Goal: Check status: Check status

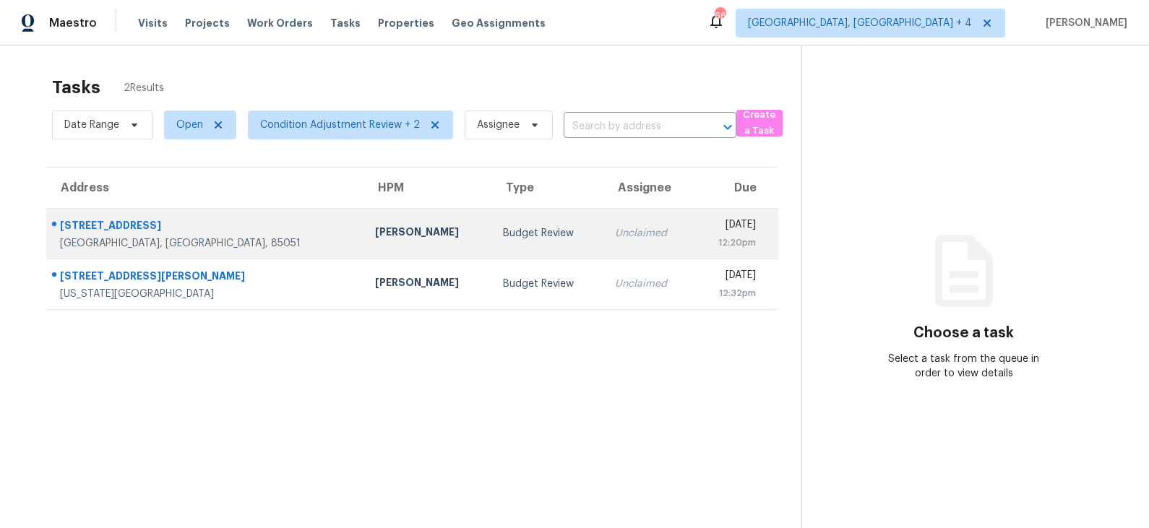
click at [375, 227] on div "Jeremy Van Kirk" at bounding box center [427, 234] width 105 height 18
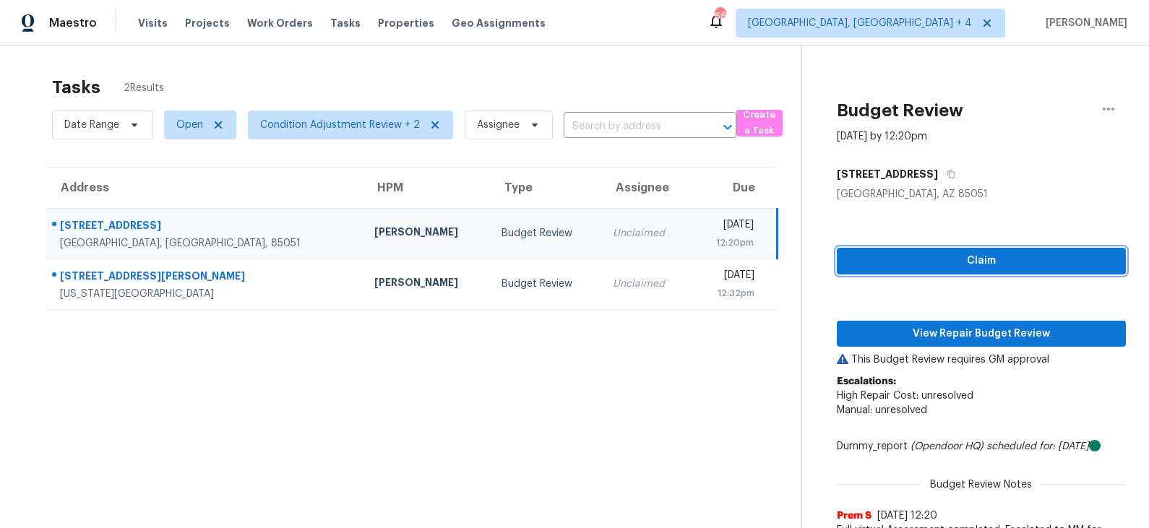
click at [933, 264] on span "Claim" at bounding box center [981, 261] width 266 height 18
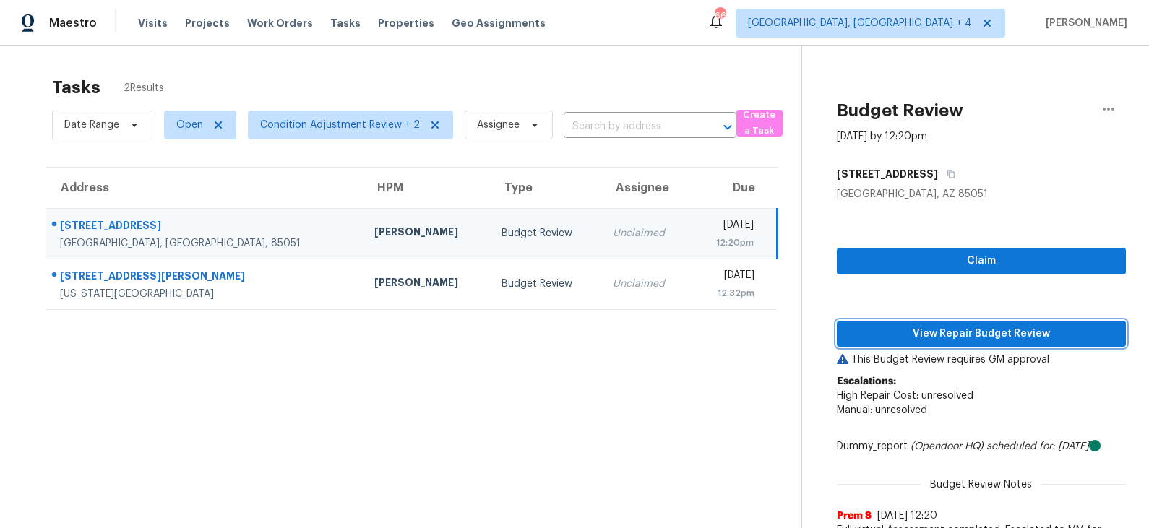
click at [941, 340] on span "View Repair Budget Review" at bounding box center [981, 334] width 266 height 18
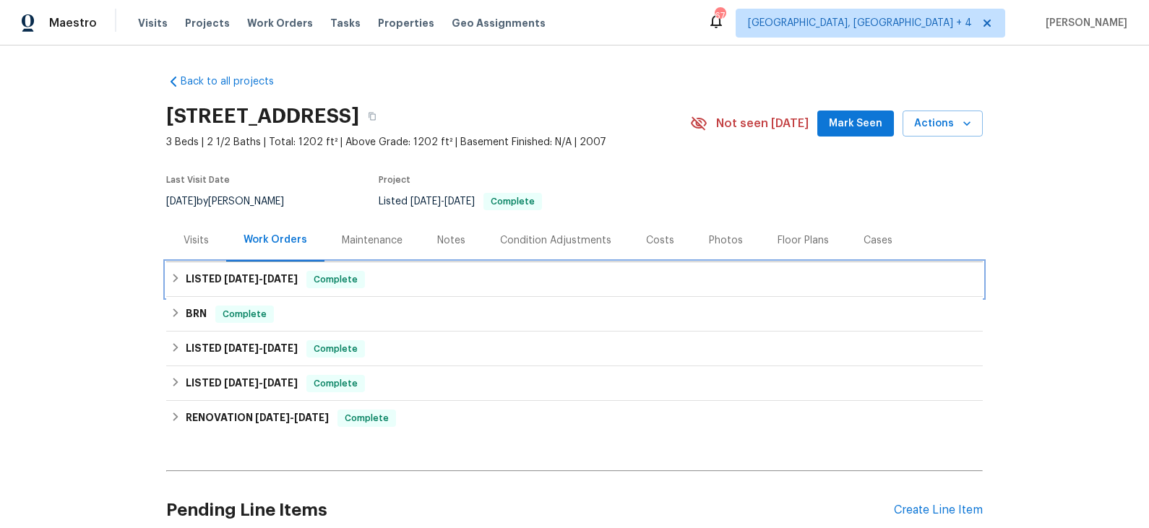
click at [396, 280] on div "LISTED 9/2/25 - 9/3/25 Complete" at bounding box center [574, 279] width 808 height 17
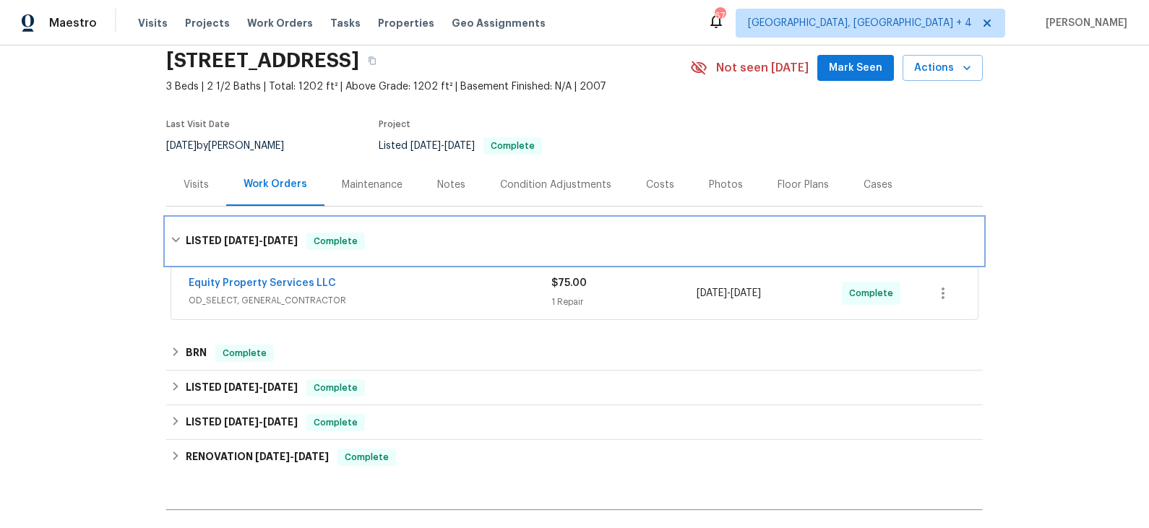
scroll to position [59, 0]
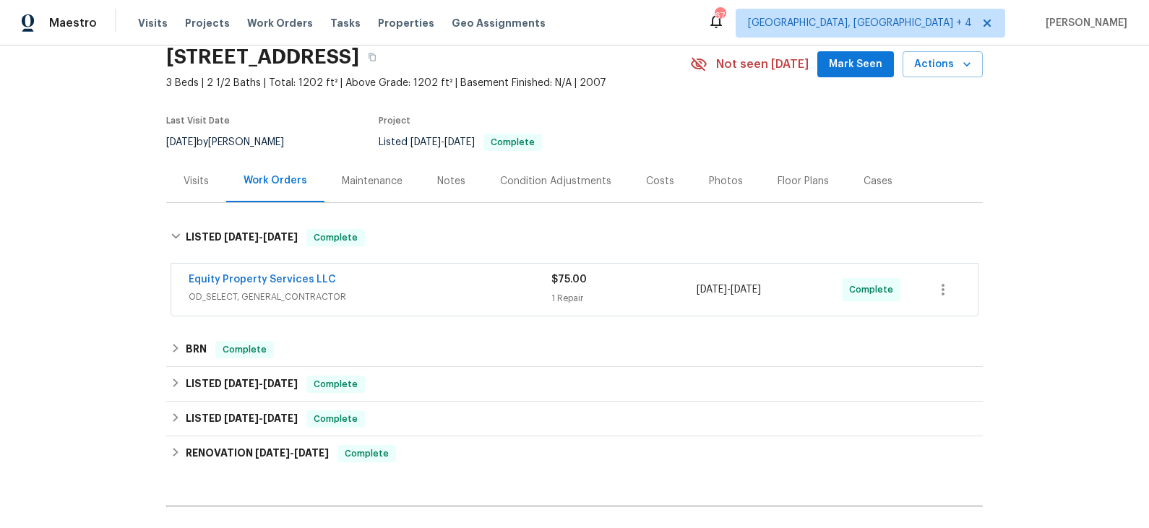
click at [396, 280] on div "Equity Property Services LLC" at bounding box center [370, 280] width 363 height 17
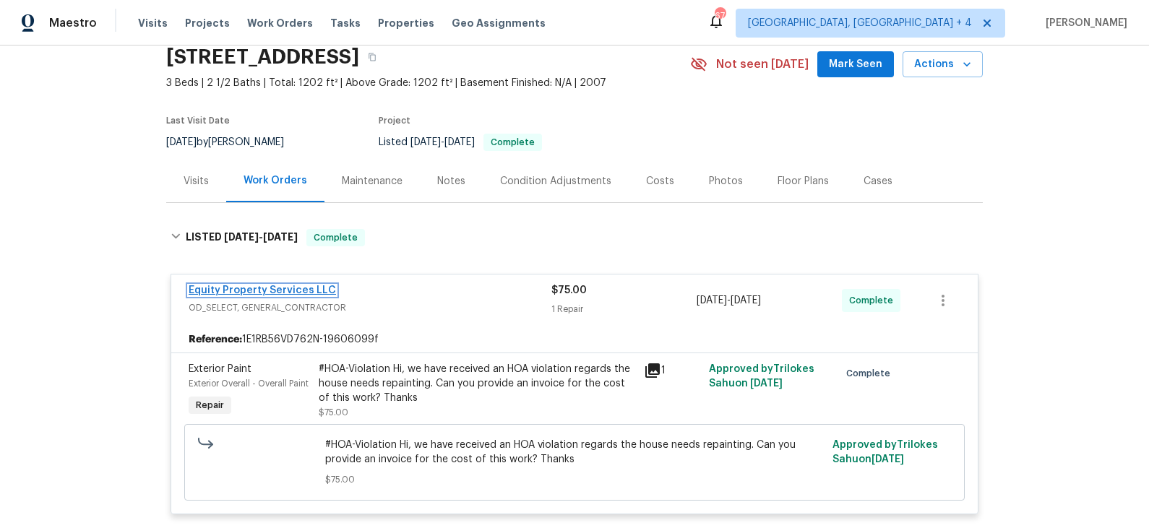
click at [293, 286] on link "Equity Property Services LLC" at bounding box center [262, 290] width 147 height 10
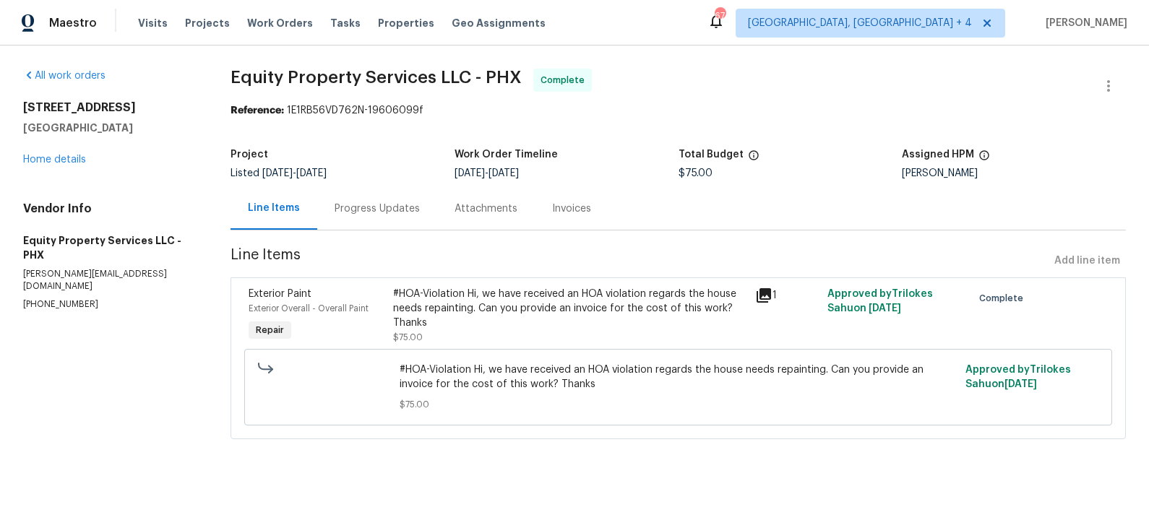
click at [363, 207] on div "Progress Updates" at bounding box center [376, 209] width 85 height 14
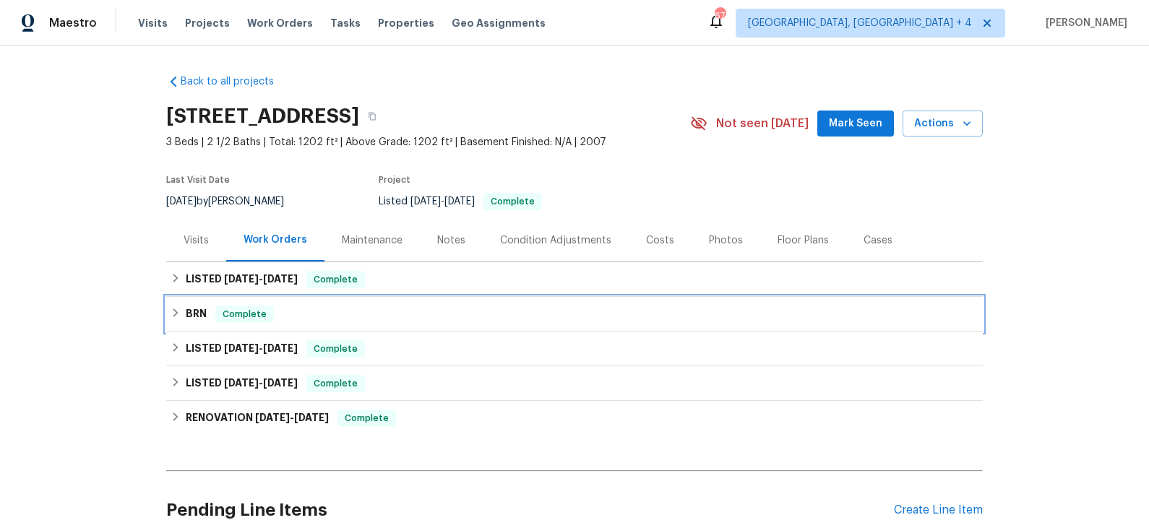
click at [386, 321] on div "BRN Complete" at bounding box center [574, 314] width 808 height 17
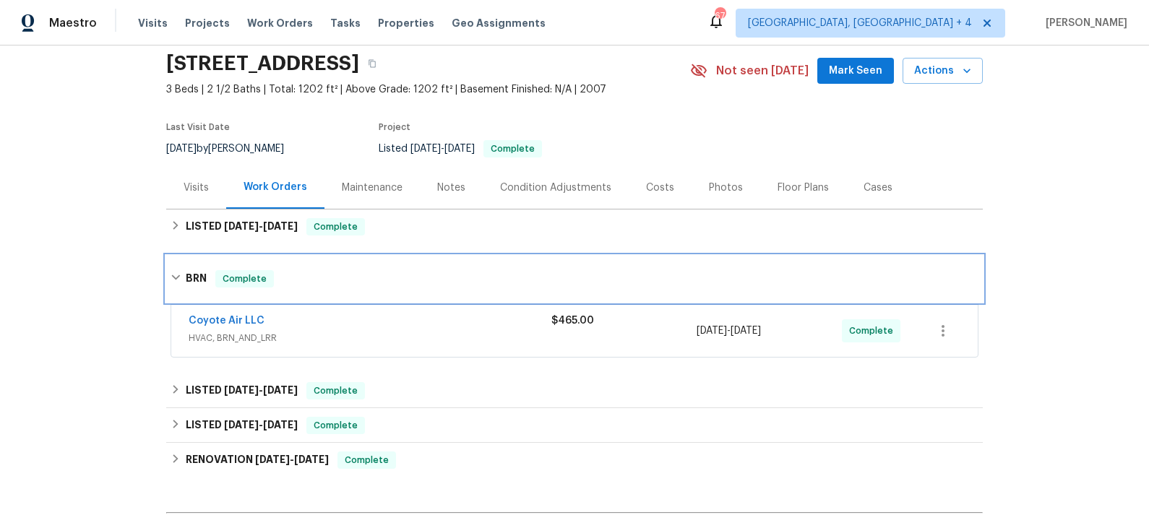
scroll to position [56, 0]
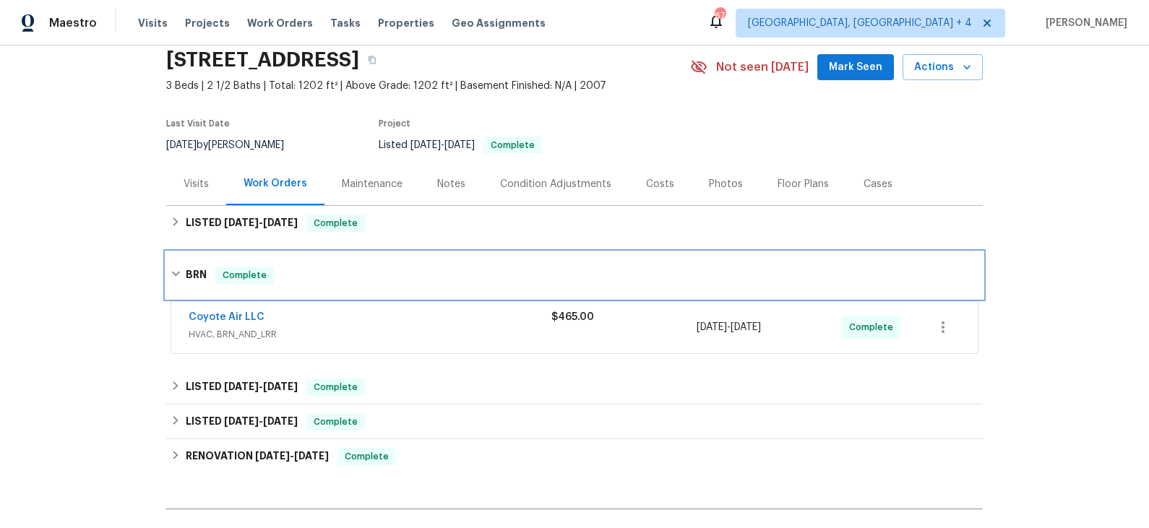
click at [392, 272] on div "BRN Complete" at bounding box center [574, 275] width 808 height 17
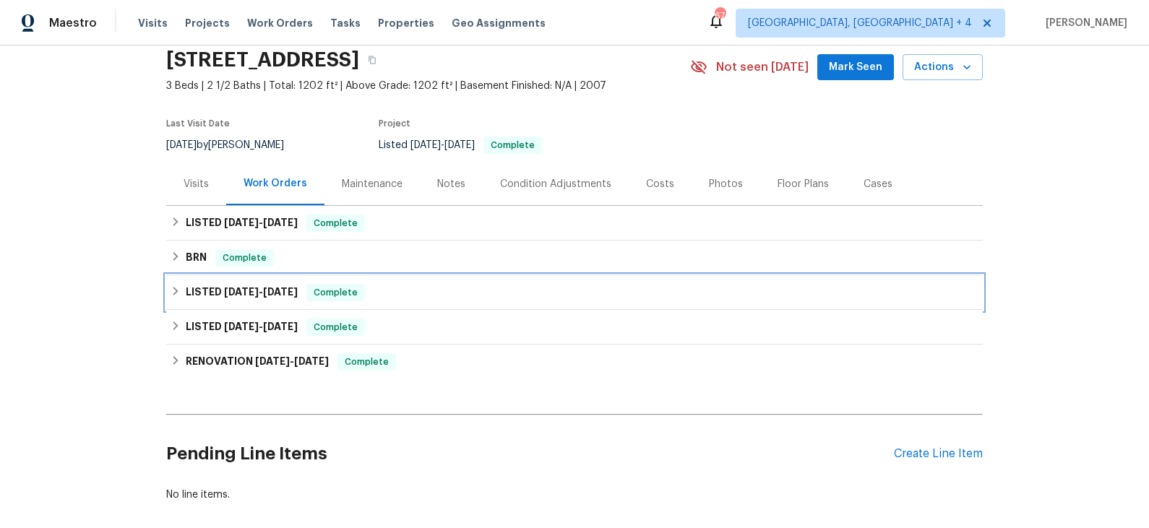
click at [397, 290] on div "LISTED [DATE] - [DATE] Complete" at bounding box center [574, 292] width 808 height 17
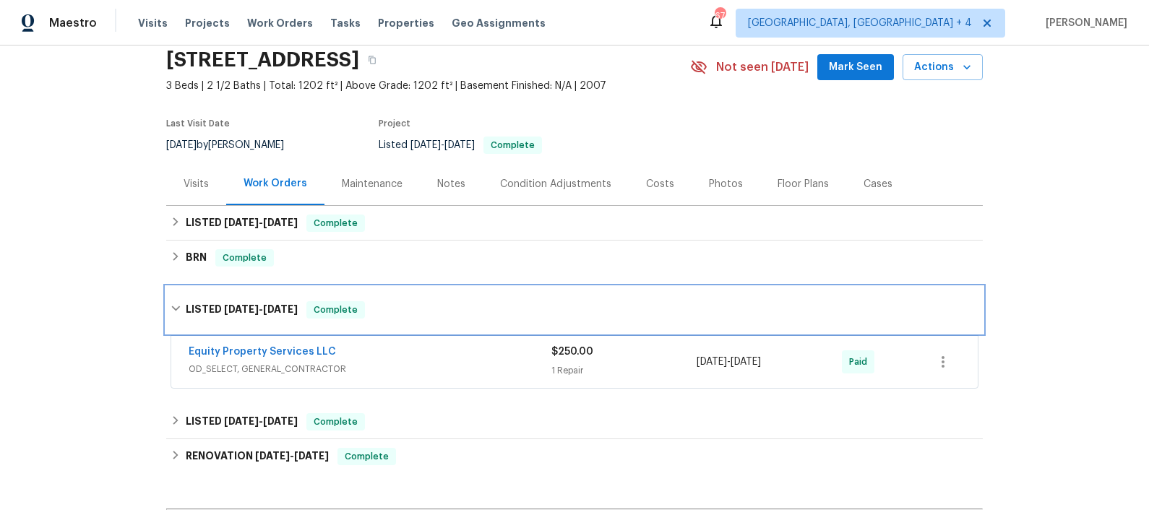
click at [401, 301] on div "LISTED [DATE] - [DATE] Complete" at bounding box center [574, 309] width 808 height 17
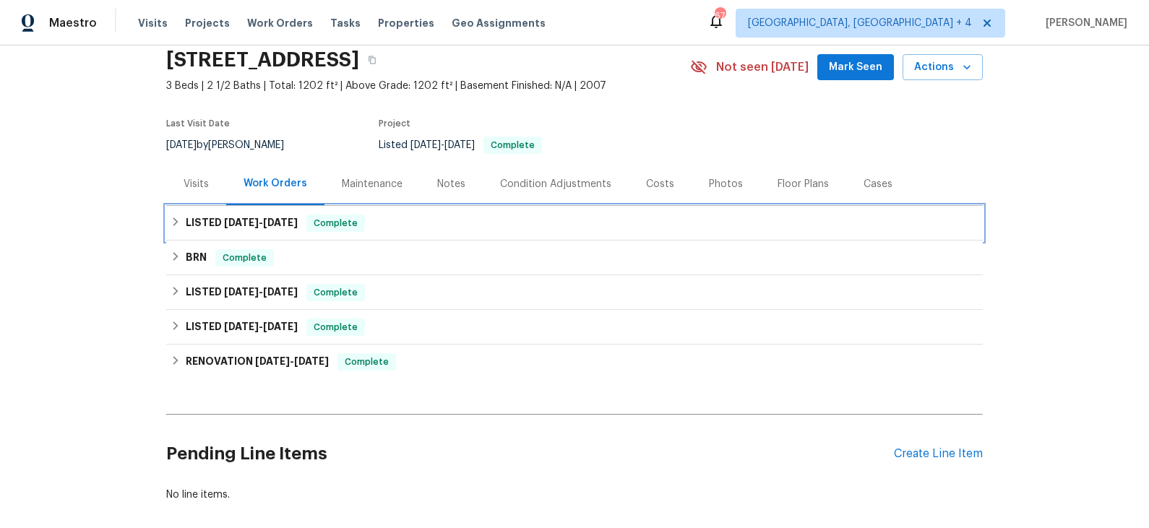
click at [424, 233] on div "LISTED [DATE] - [DATE] Complete" at bounding box center [574, 223] width 816 height 35
